Goal: Transaction & Acquisition: Book appointment/travel/reservation

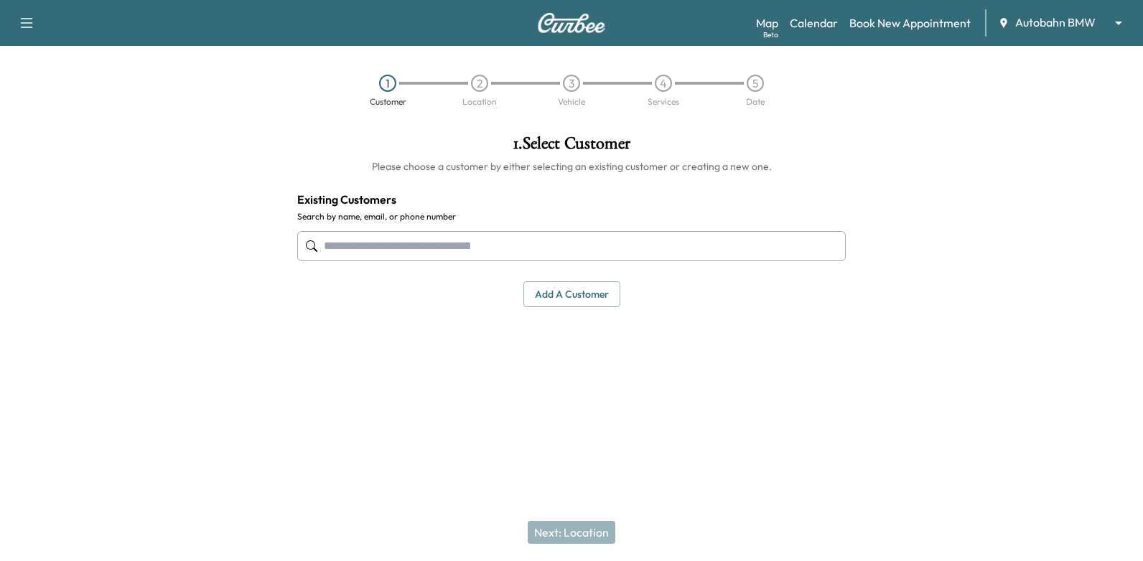
click at [1037, 22] on body "Support Log Out Map Beta Calendar Book New Appointment Autobahn BMW ******** ​ …" at bounding box center [571, 280] width 1143 height 561
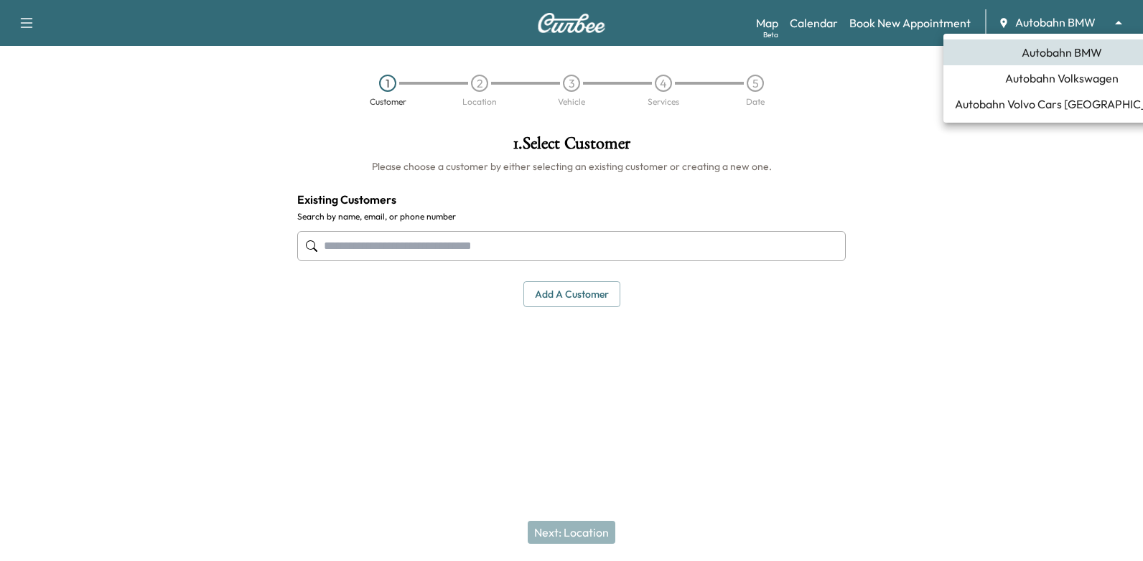
click at [1058, 78] on span "Autobahn Volkswagen" at bounding box center [1061, 78] width 113 height 17
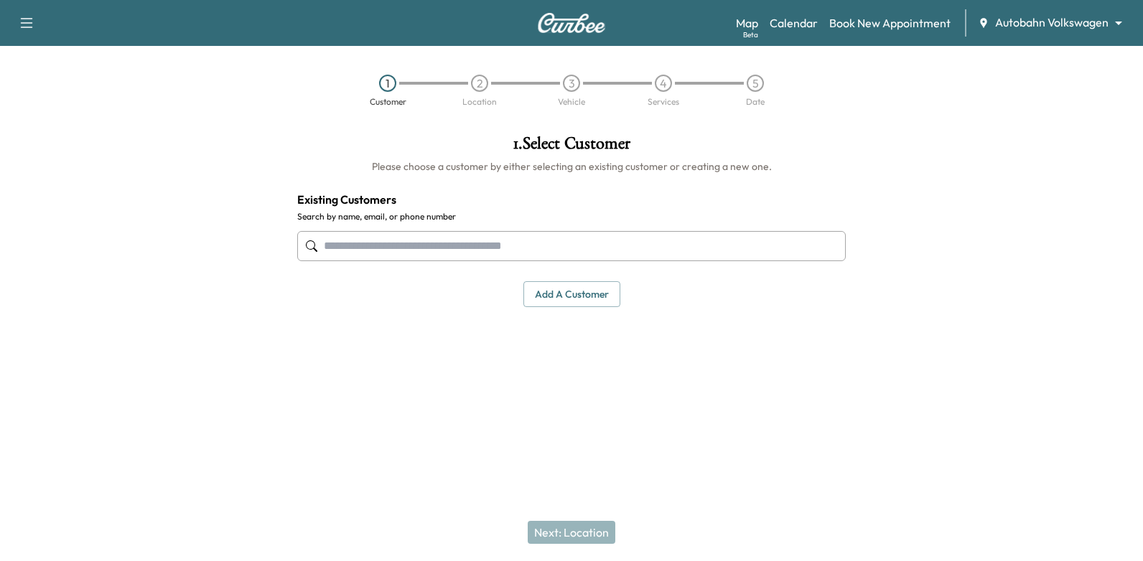
click at [796, 32] on div "Map Beta Calendar Book New Appointment Autobahn Volkswagen ******** ​" at bounding box center [933, 22] width 395 height 27
click at [807, 22] on link "Calendar" at bounding box center [793, 22] width 48 height 17
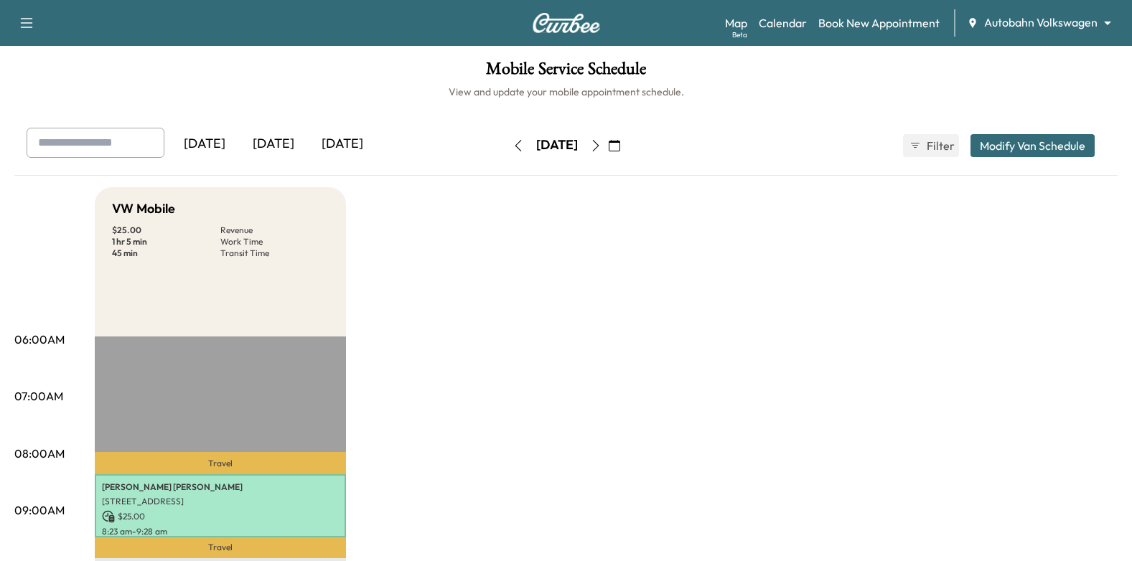
click at [601, 147] on icon "button" at bounding box center [595, 145] width 11 height 11
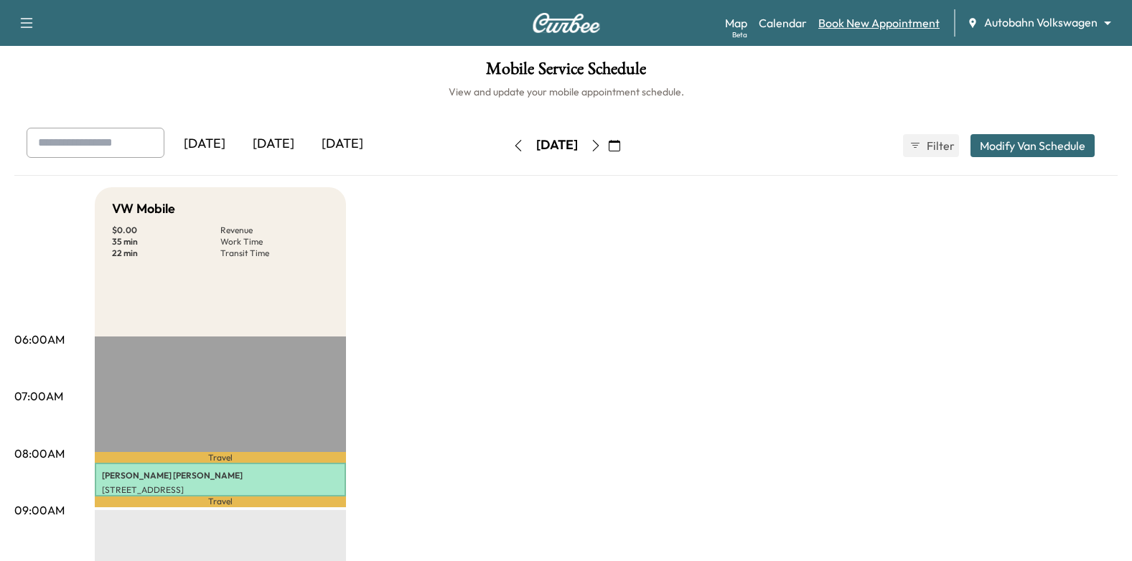
click at [878, 25] on link "Book New Appointment" at bounding box center [878, 22] width 121 height 17
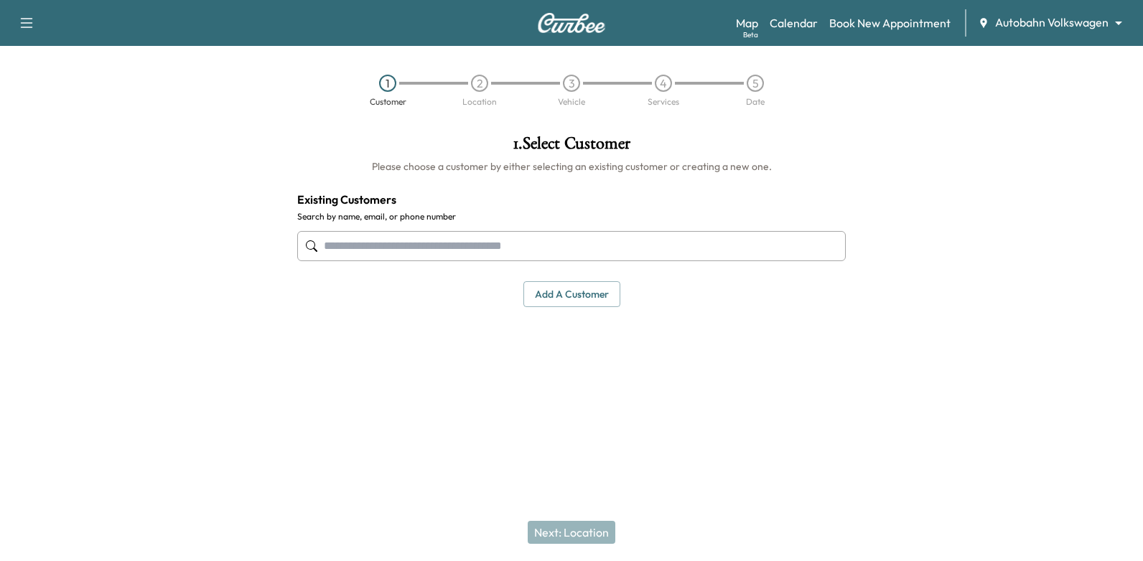
click at [701, 250] on input "text" at bounding box center [571, 246] width 548 height 30
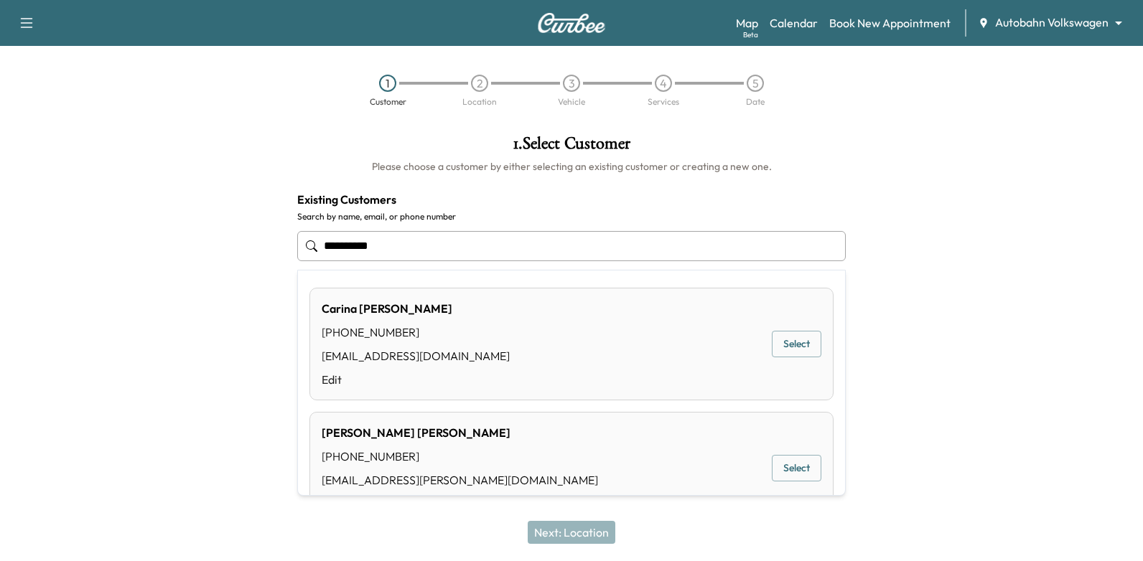
click at [792, 340] on button "Select" at bounding box center [797, 344] width 50 height 27
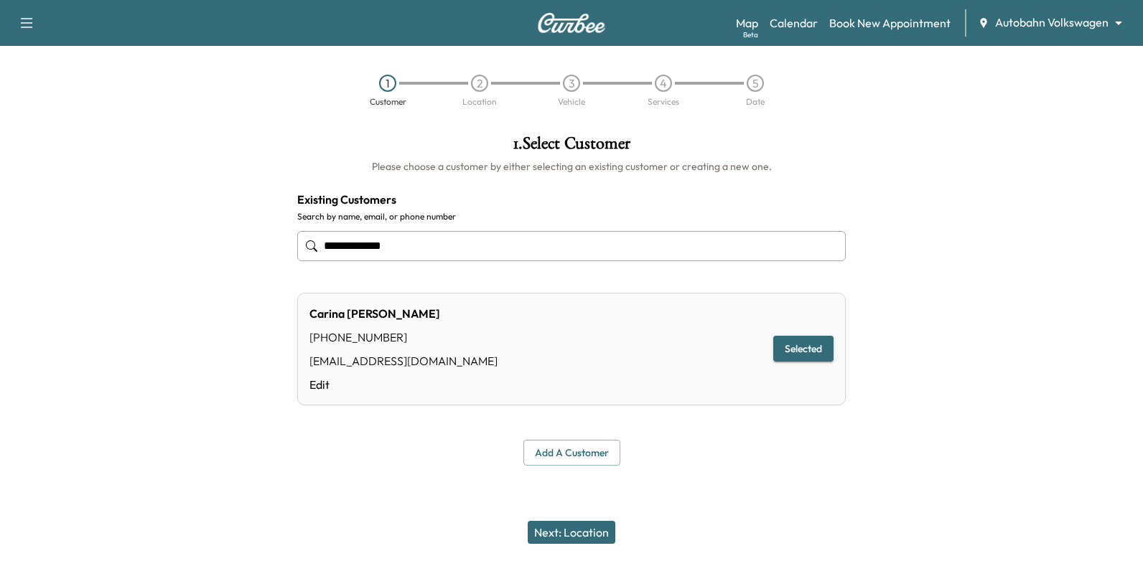
type input "**********"
click at [592, 532] on button "Next: Location" at bounding box center [572, 532] width 88 height 23
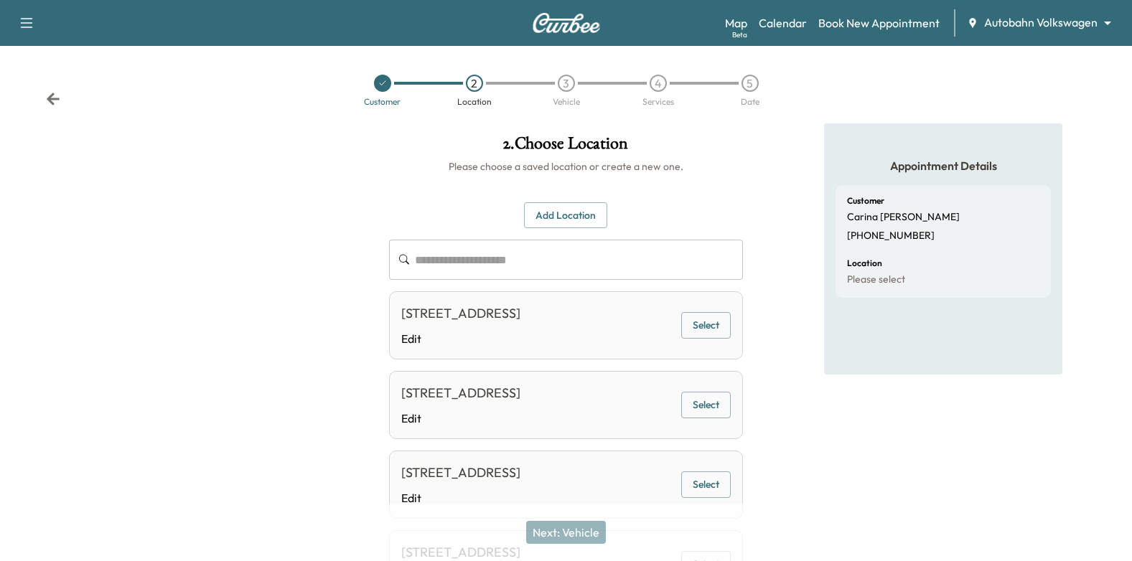
click at [703, 323] on button "Select" at bounding box center [706, 325] width 50 height 27
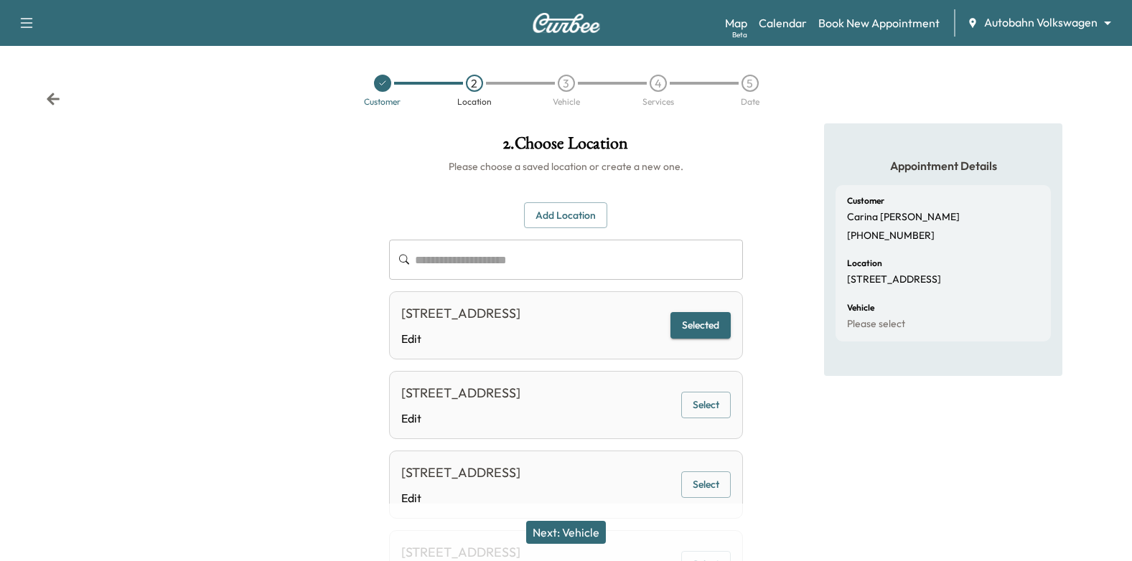
click at [587, 530] on button "Next: Vehicle" at bounding box center [566, 532] width 80 height 23
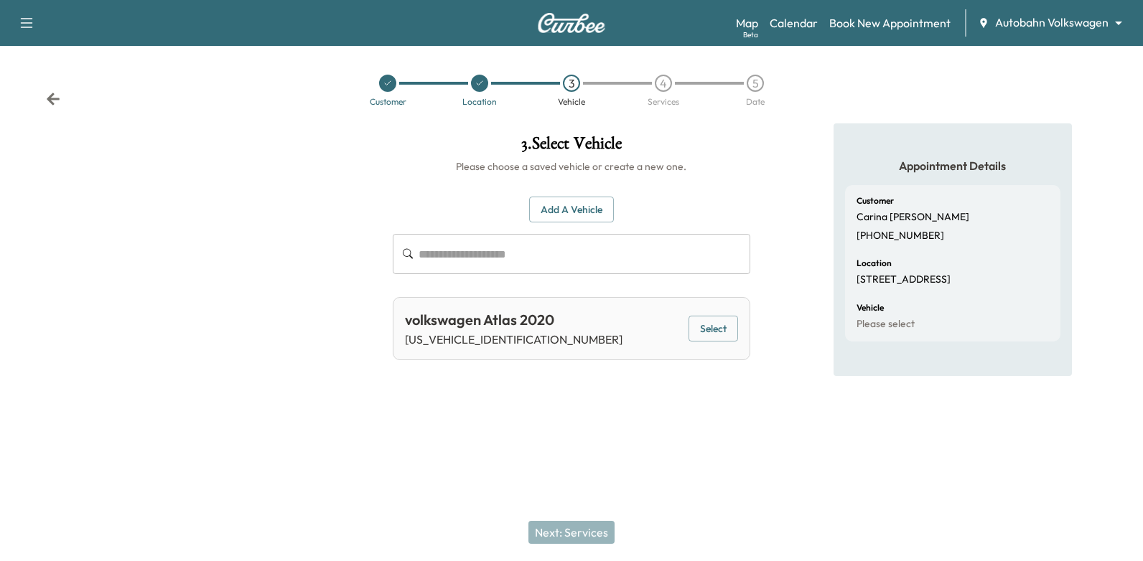
click at [724, 328] on button "Select" at bounding box center [713, 329] width 50 height 27
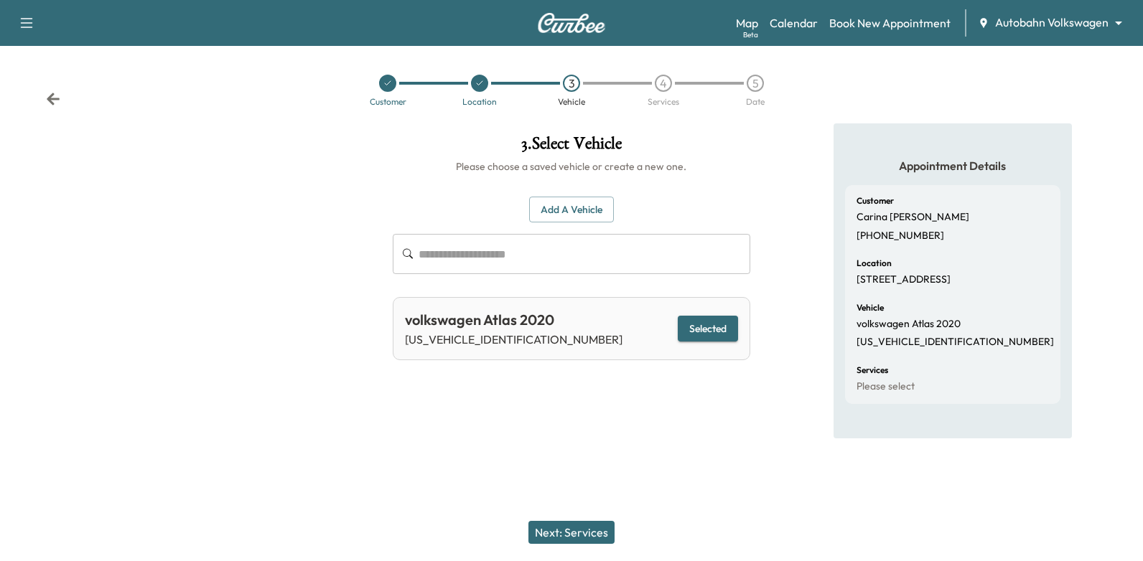
drag, startPoint x: 601, startPoint y: 535, endPoint x: 614, endPoint y: 510, distance: 28.9
click at [601, 534] on button "Next: Services" at bounding box center [571, 532] width 86 height 23
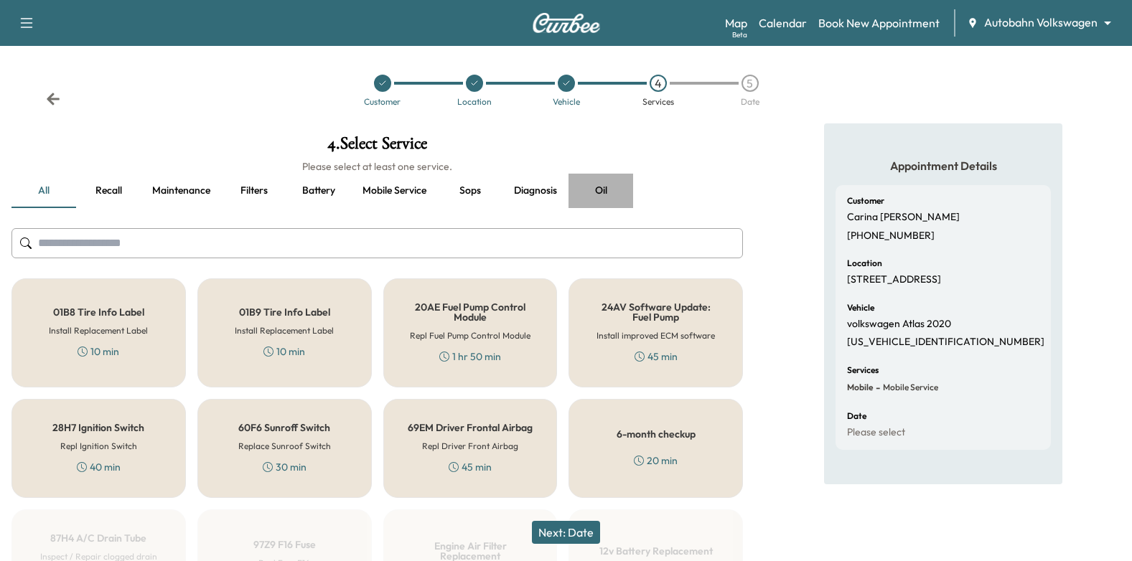
click at [605, 192] on button "Oil" at bounding box center [600, 191] width 65 height 34
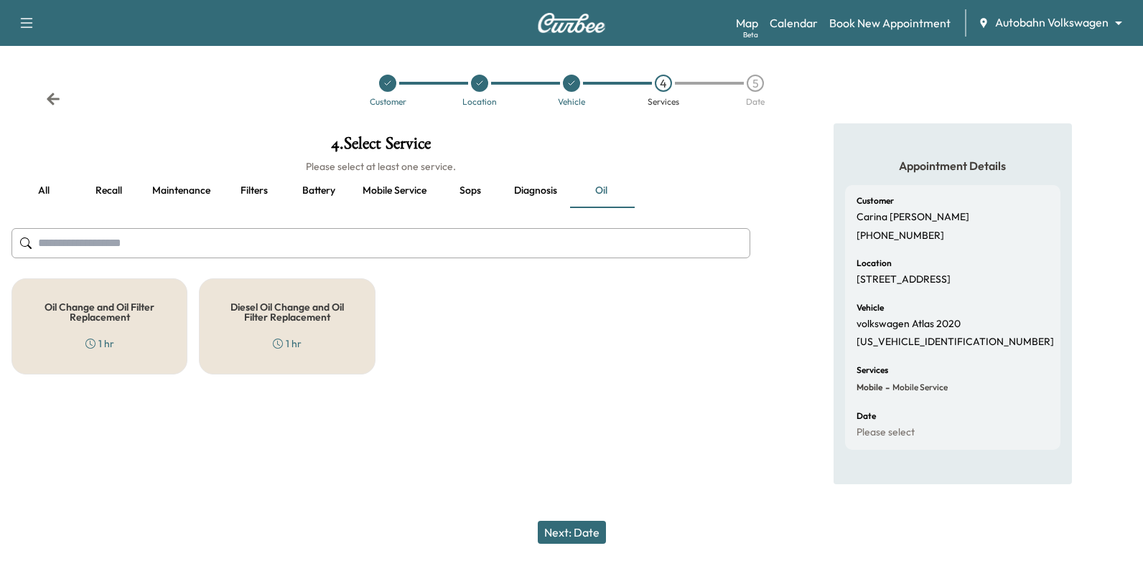
drag, startPoint x: 92, startPoint y: 314, endPoint x: 221, endPoint y: 401, distance: 155.7
click at [92, 314] on h5 "Oil Change and Oil Filter Replacement" at bounding box center [99, 312] width 128 height 20
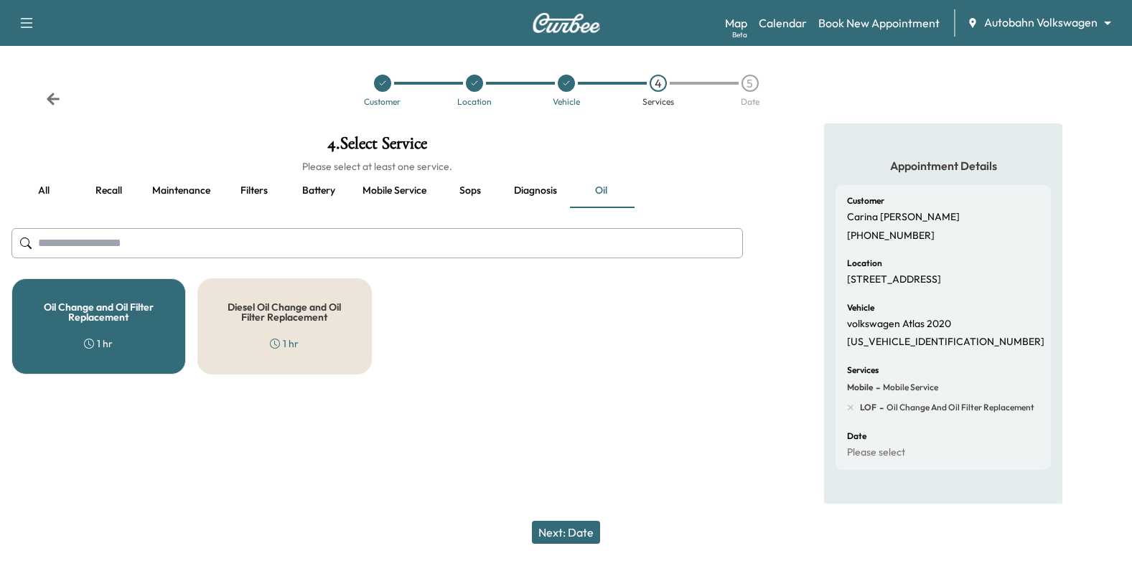
click at [552, 528] on button "Next: Date" at bounding box center [566, 532] width 68 height 23
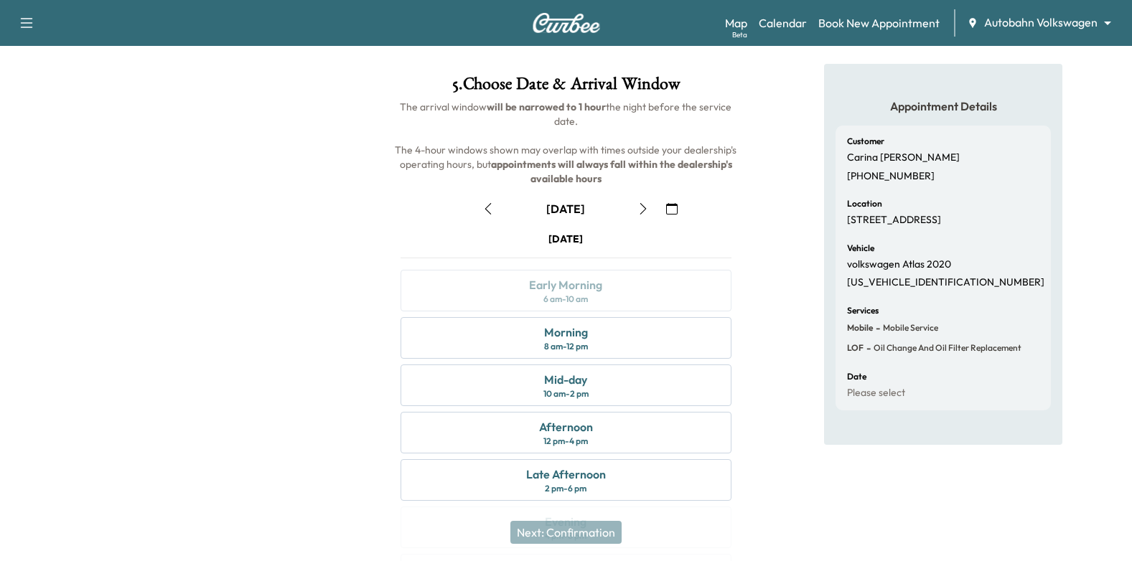
scroll to position [144, 0]
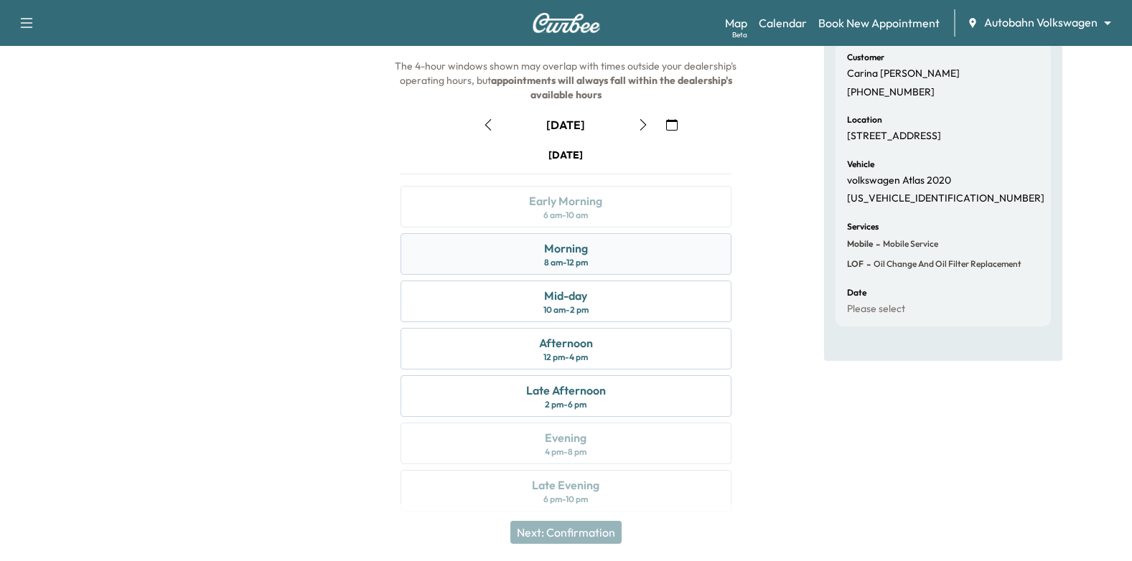
click at [665, 246] on div "Morning 8 am - 12 pm" at bounding box center [566, 254] width 332 height 42
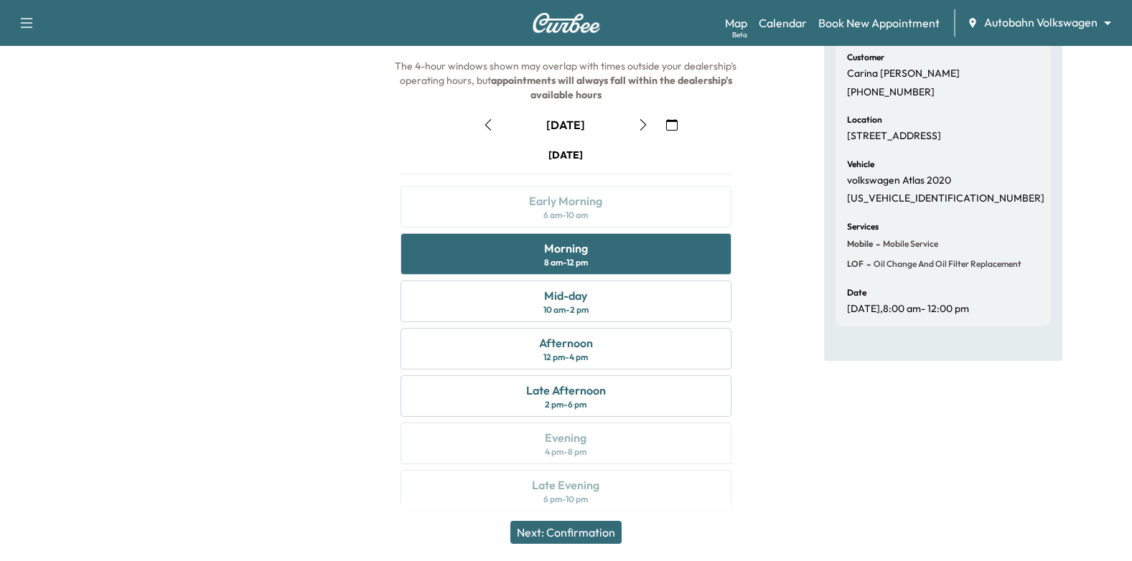
click at [578, 531] on button "Next: Confirmation" at bounding box center [565, 532] width 111 height 23
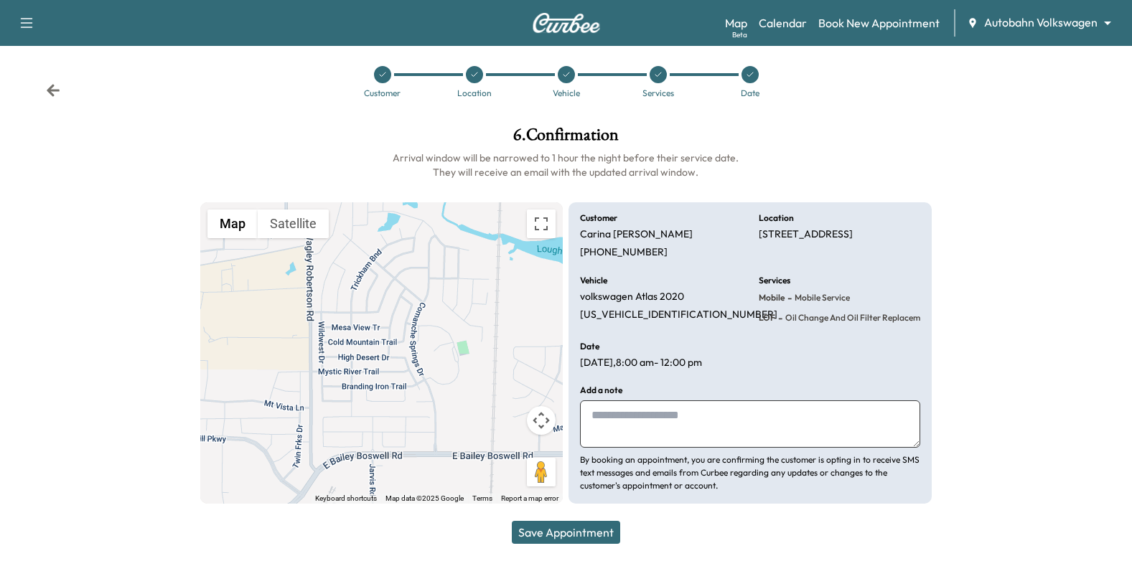
click at [671, 411] on textarea at bounding box center [750, 423] width 340 height 47
type textarea "**********"
click at [598, 526] on button "Save Appointment" at bounding box center [566, 532] width 108 height 23
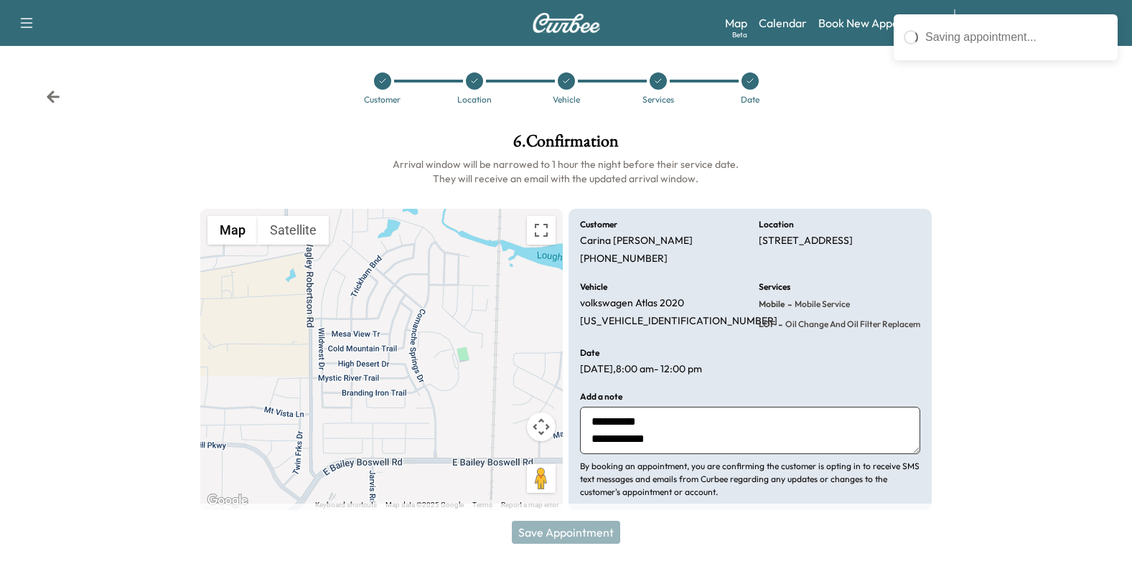
scroll to position [0, 0]
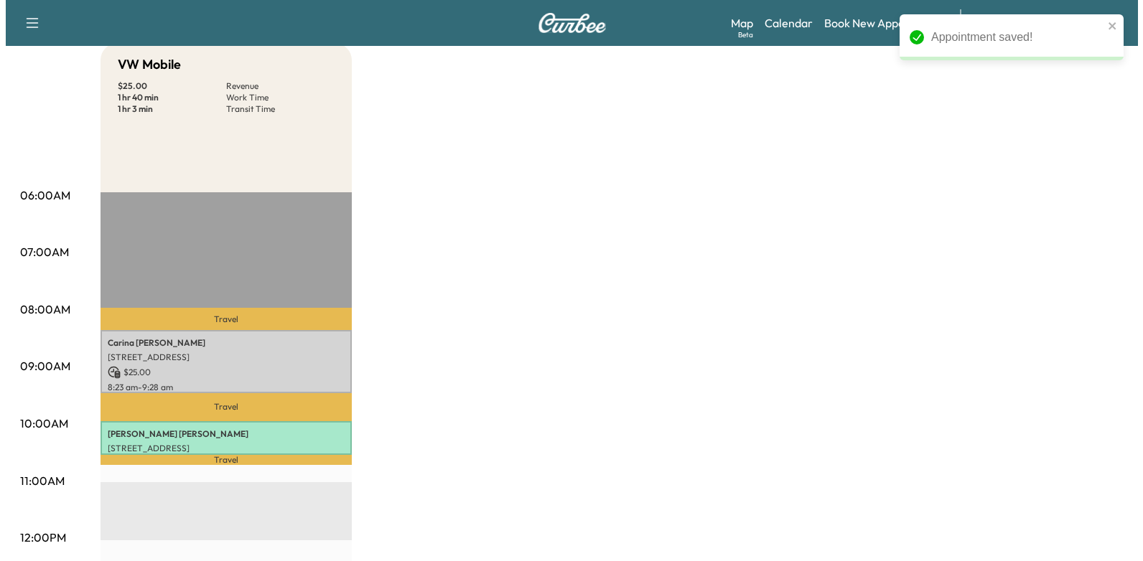
scroll to position [215, 0]
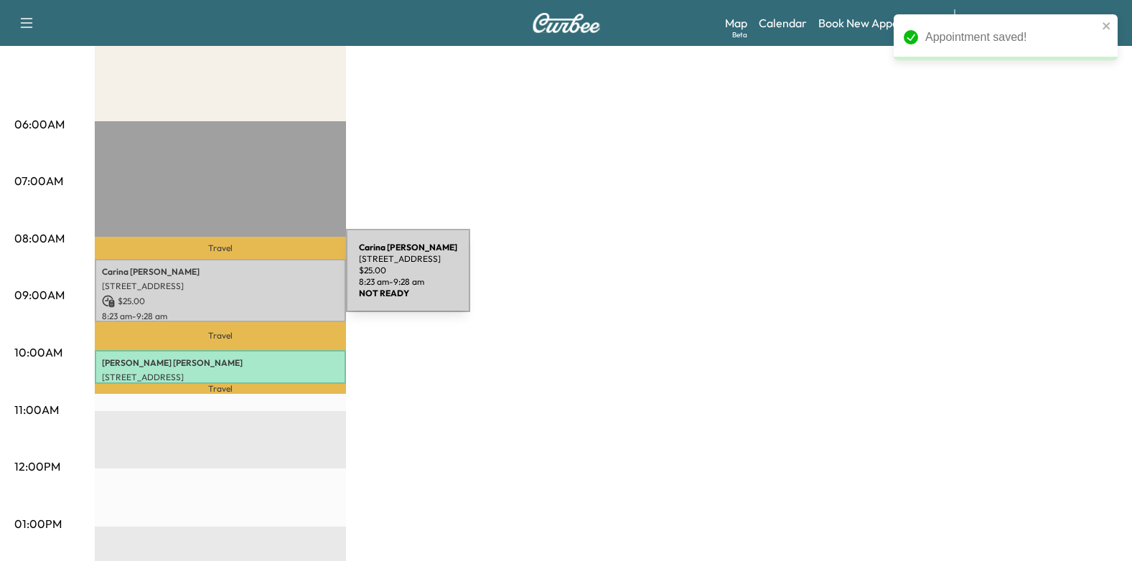
click at [238, 281] on p "[STREET_ADDRESS]" at bounding box center [220, 286] width 237 height 11
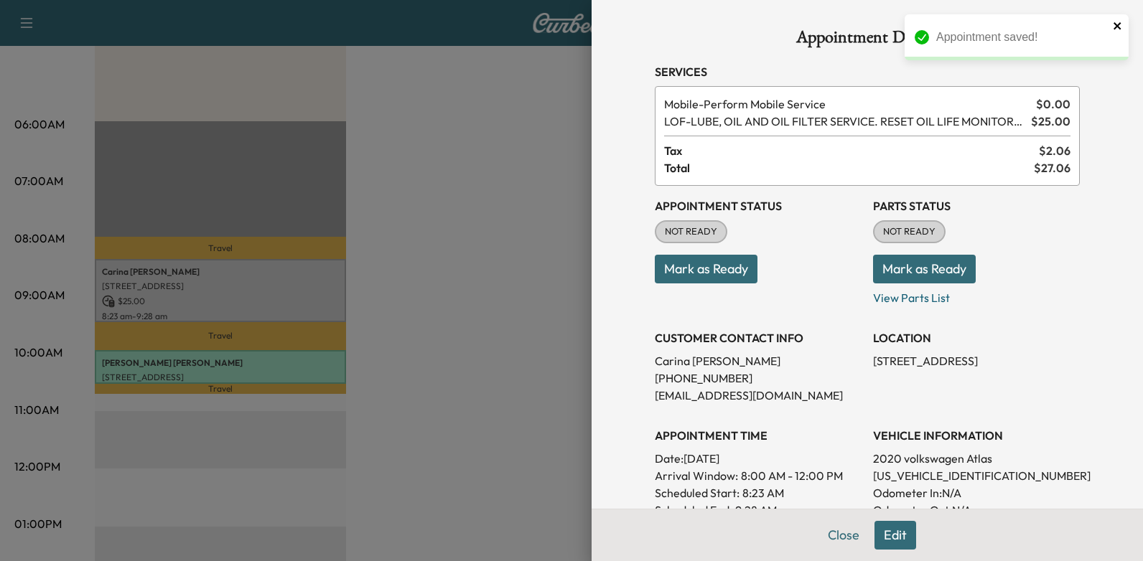
click at [1114, 22] on icon "close" at bounding box center [1117, 25] width 10 height 11
click at [722, 269] on button "Mark as Ready" at bounding box center [706, 269] width 103 height 29
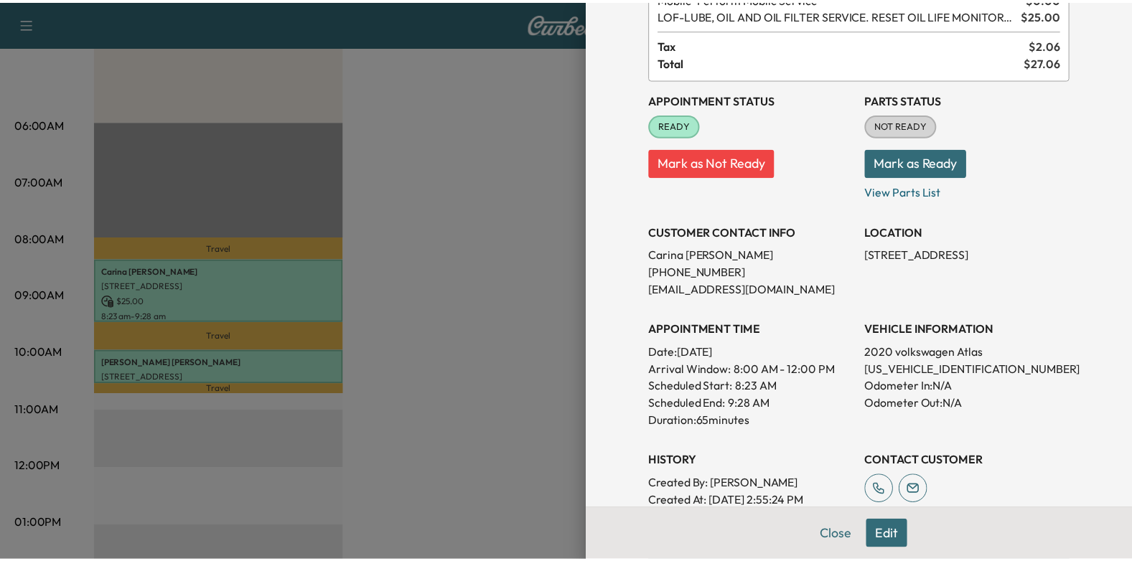
scroll to position [72, 0]
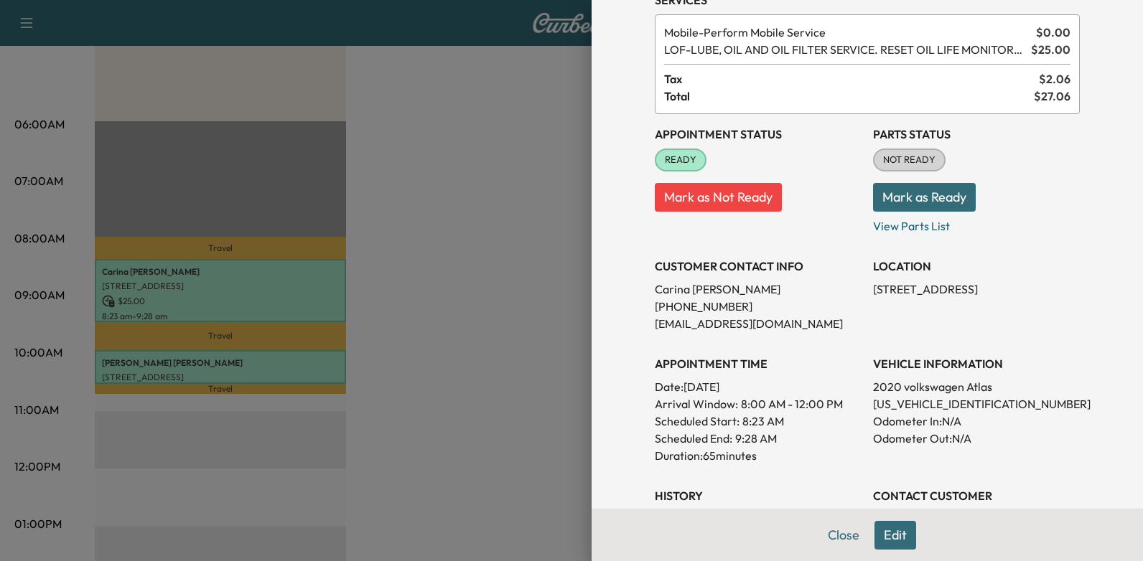
drag, startPoint x: 431, startPoint y: 152, endPoint x: 439, endPoint y: 159, distance: 10.2
click at [431, 152] on div at bounding box center [571, 280] width 1143 height 561
